Goal: Task Accomplishment & Management: Complete application form

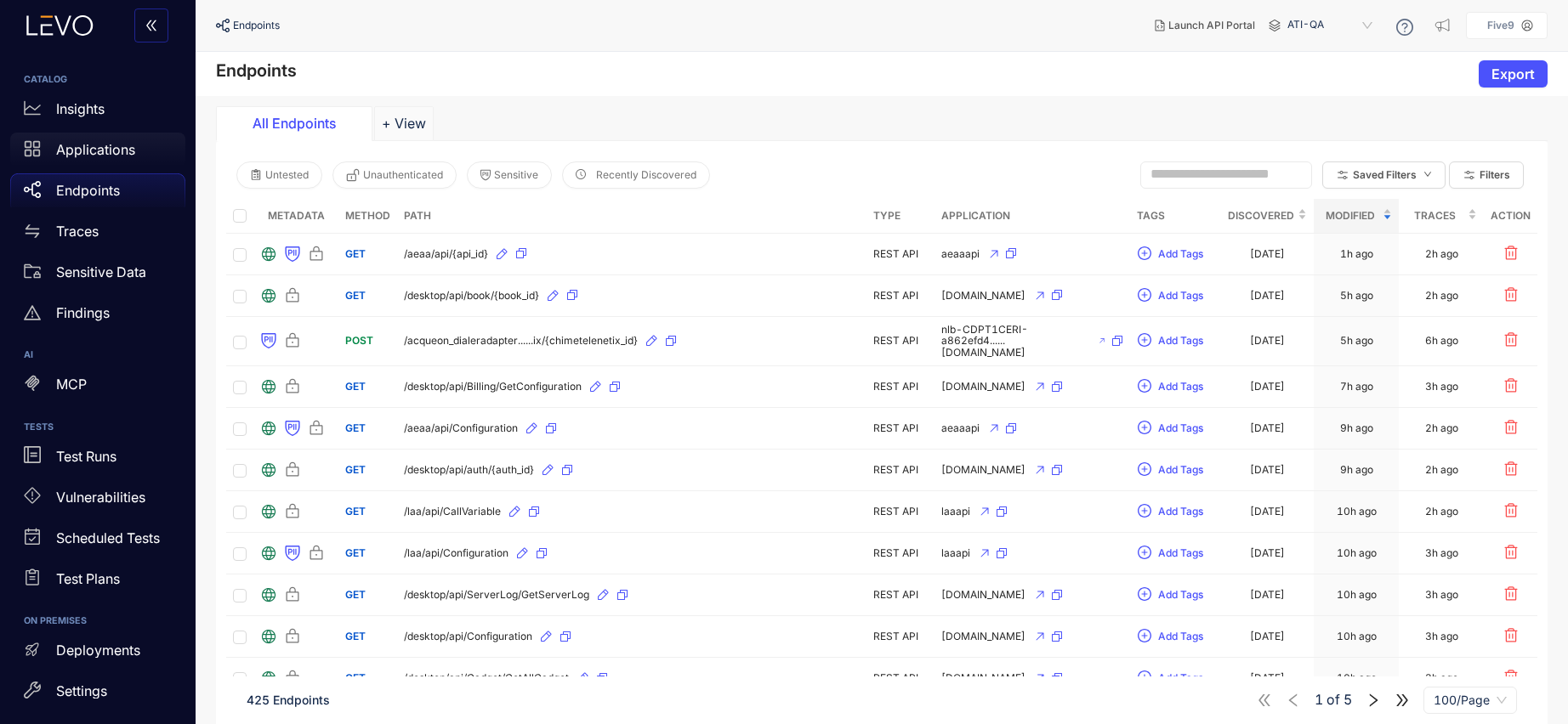
click at [104, 149] on p "Applications" at bounding box center [95, 150] width 79 height 15
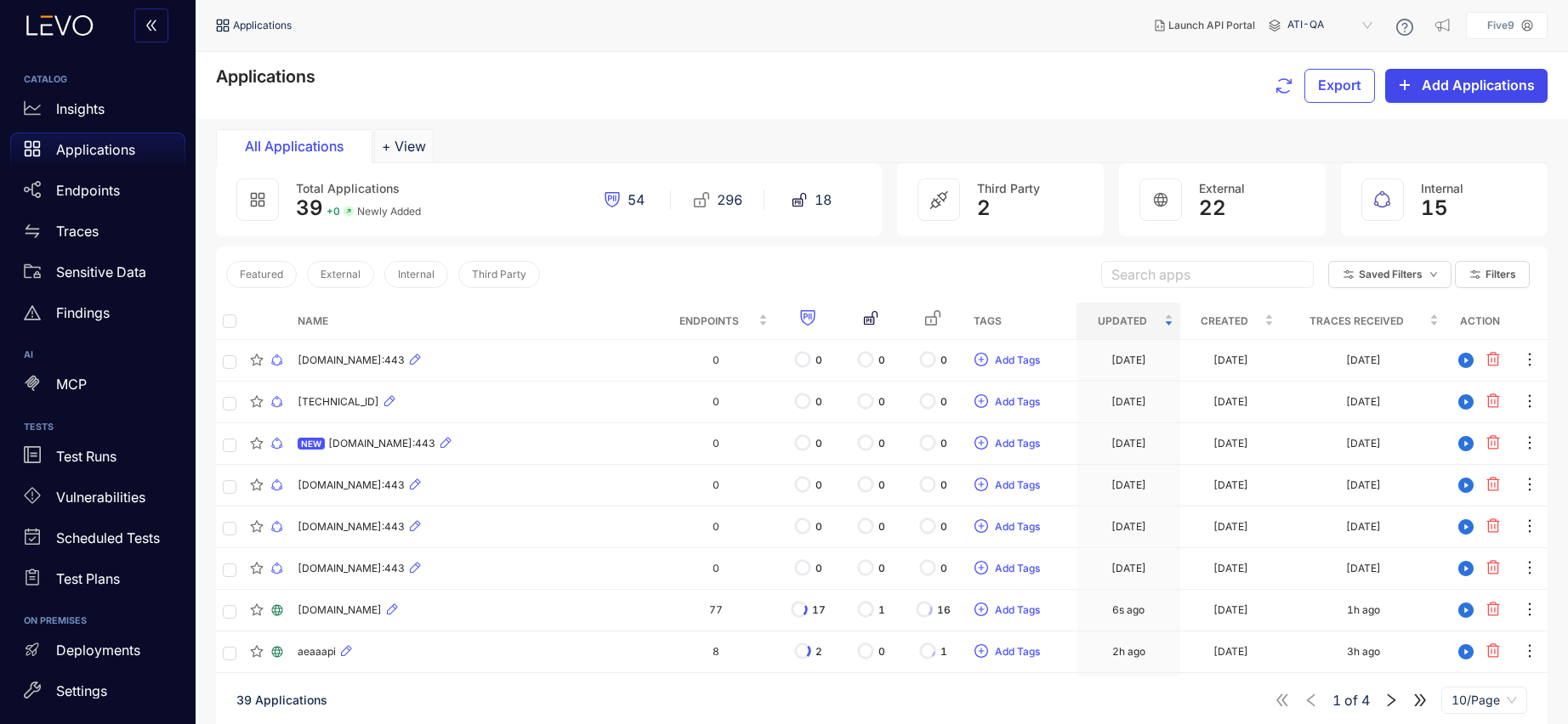
drag, startPoint x: 104, startPoint y: 149, endPoint x: 1416, endPoint y: 79, distance: 1313.9
click at [1416, 79] on button "Add Applications" at bounding box center [1466, 86] width 162 height 34
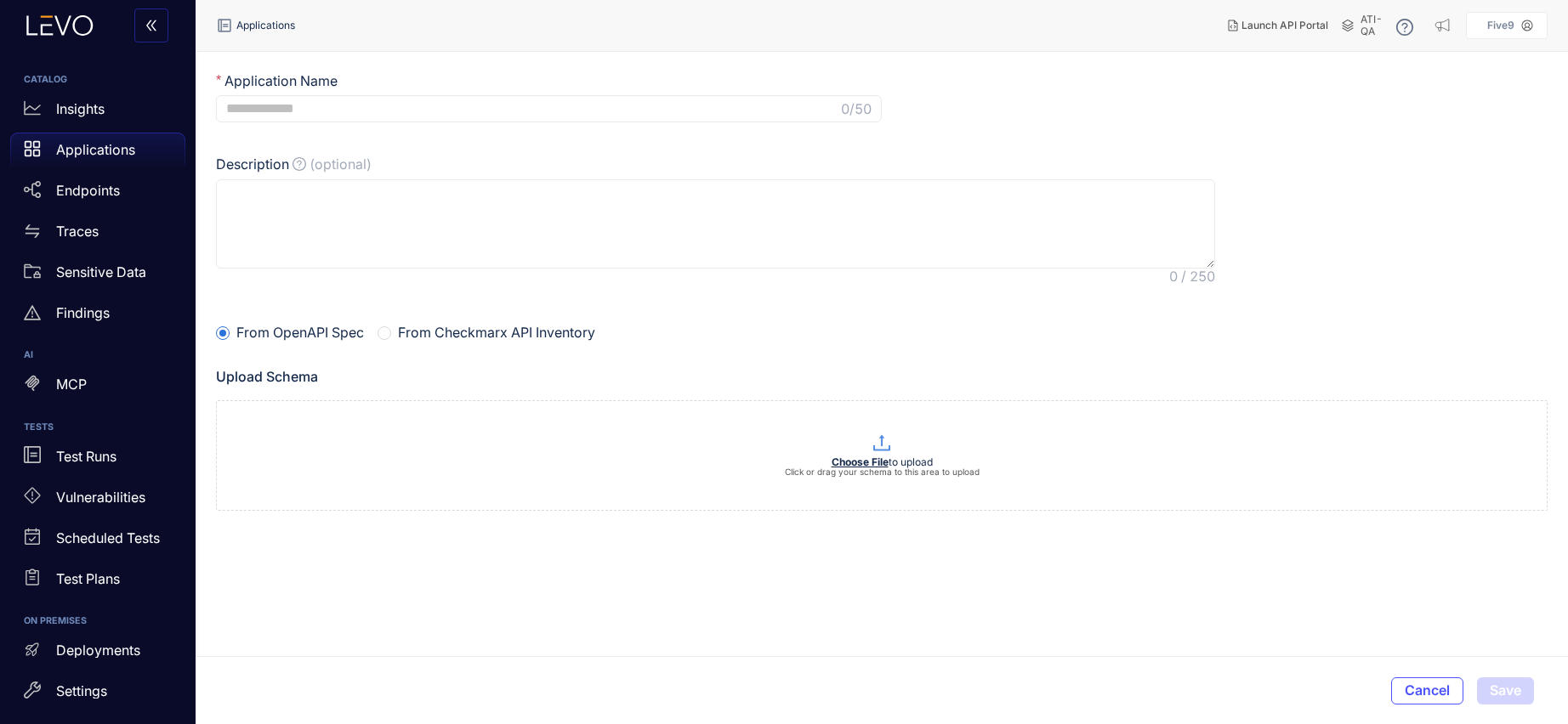
click at [378, 101] on input "Application Name" at bounding box center [532, 109] width 611 height 15
type input "**********"
drag, startPoint x: 1416, startPoint y: 79, endPoint x: 848, endPoint y: 464, distance: 686.2
click at [848, 464] on b "Choose File" at bounding box center [860, 462] width 57 height 12
